Goal: Use online tool/utility

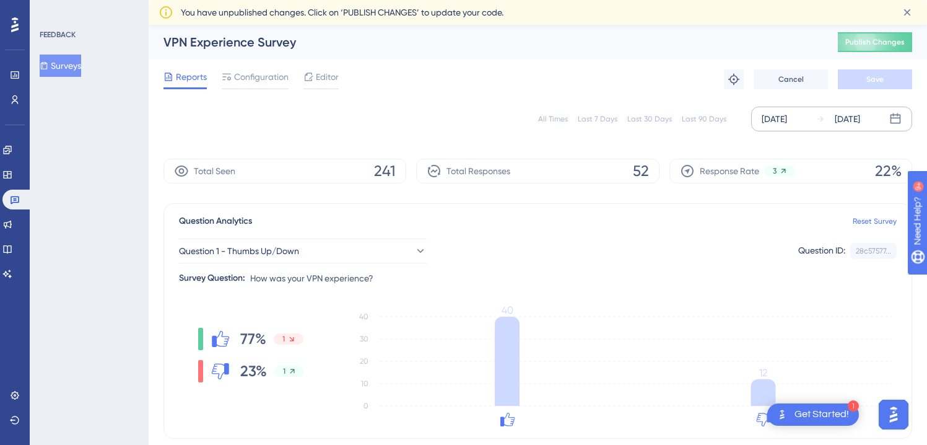
click at [860, 117] on div "[DATE]" at bounding box center [847, 119] width 25 height 15
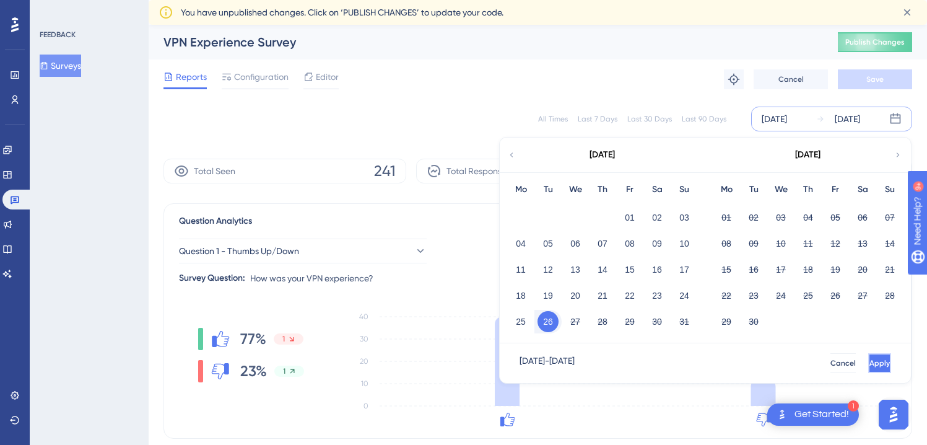
click at [870, 361] on span "Apply" at bounding box center [880, 363] width 20 height 10
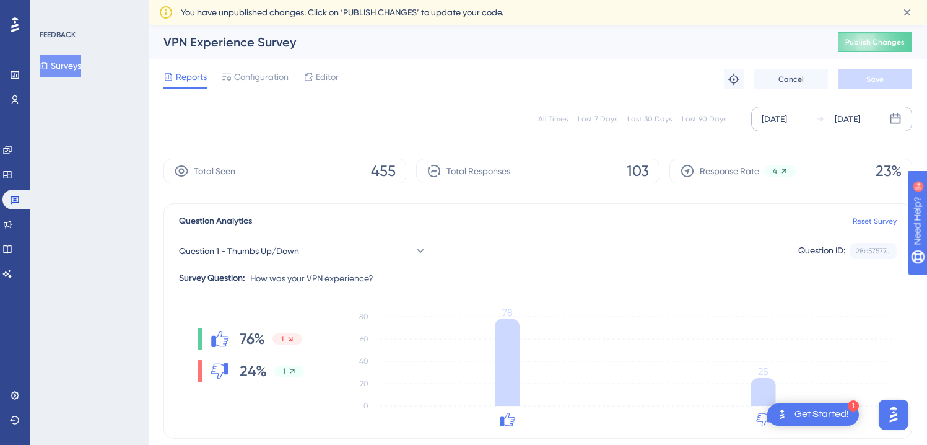
click at [834, 121] on div "[DATE]" at bounding box center [838, 119] width 44 height 15
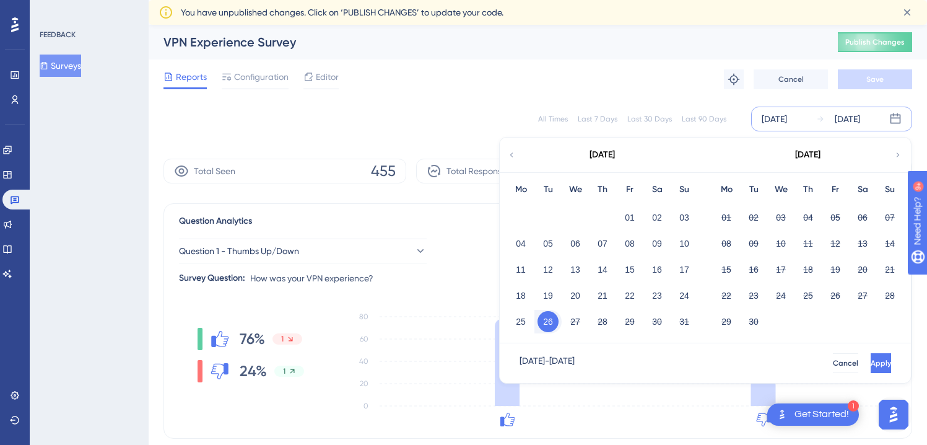
click at [556, 322] on button "26" at bounding box center [548, 321] width 21 height 21
click at [573, 322] on button "27" at bounding box center [575, 321] width 21 height 21
click at [869, 367] on button "Apply" at bounding box center [880, 363] width 23 height 20
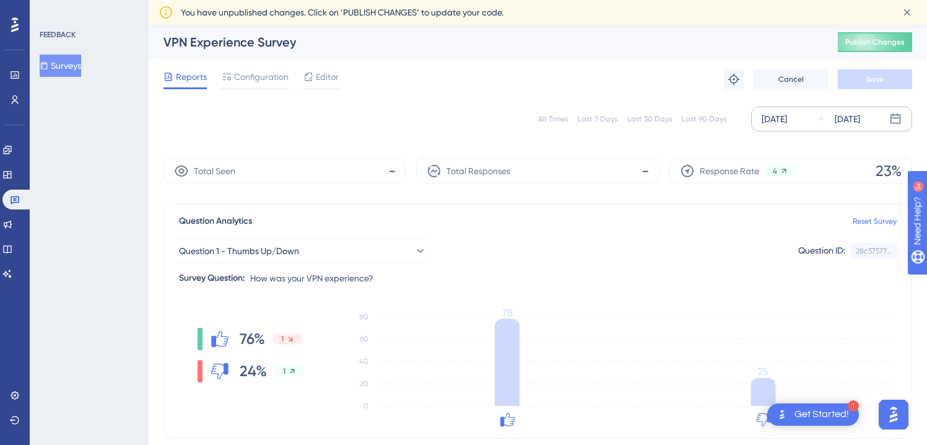
click at [822, 123] on icon at bounding box center [820, 119] width 9 height 9
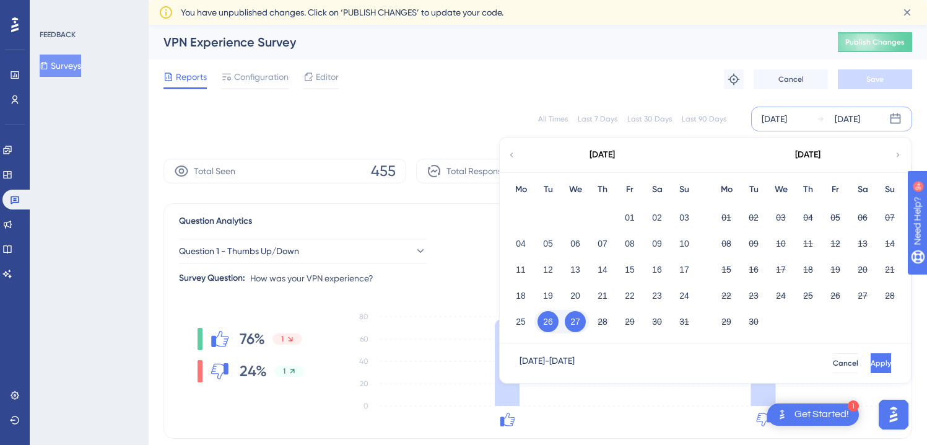
click at [578, 325] on button "27" at bounding box center [575, 321] width 21 height 21
click at [870, 366] on span "Apply" at bounding box center [880, 363] width 20 height 10
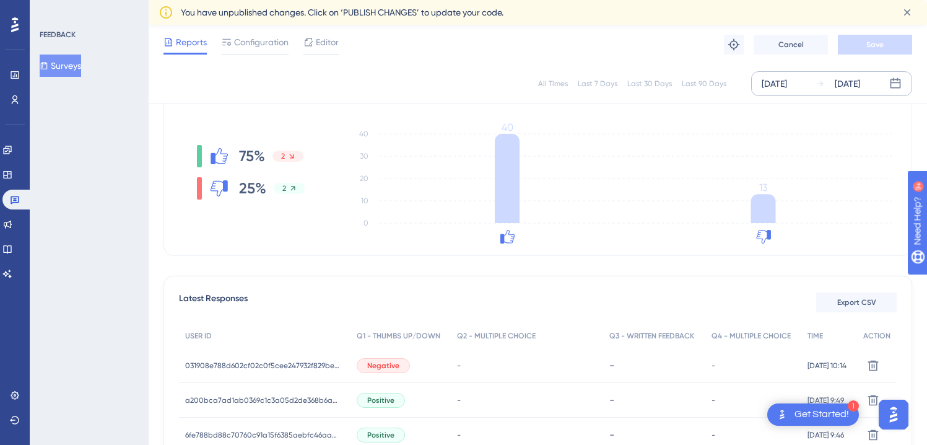
scroll to position [178, 0]
